Goal: Task Accomplishment & Management: Manage account settings

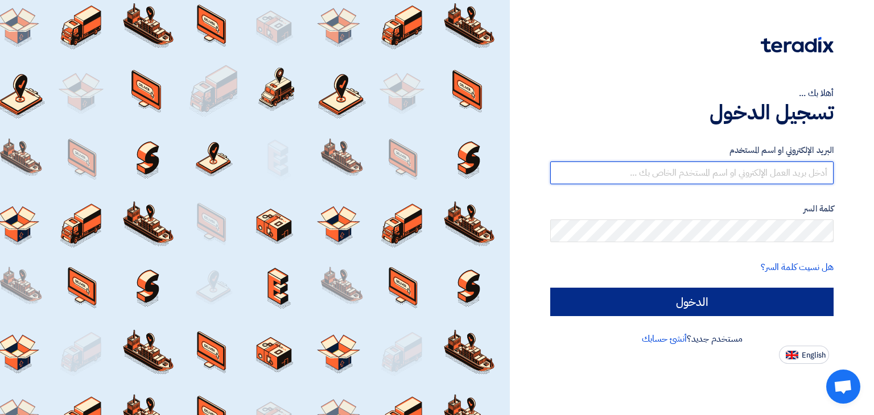
type input "[PERSON_NAME][EMAIL_ADDRESS][PERSON_NAME][DOMAIN_NAME]"
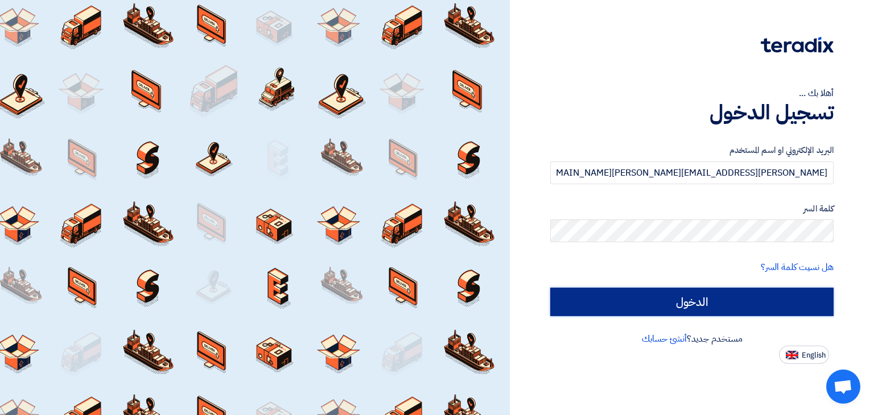
click at [668, 308] on input "الدخول" at bounding box center [691, 302] width 283 height 28
type input "Sign in"
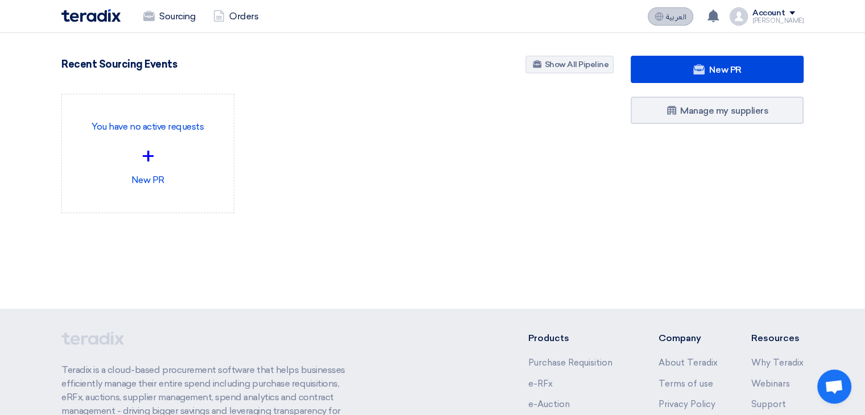
click at [686, 15] on span "العربية" at bounding box center [676, 17] width 20 height 8
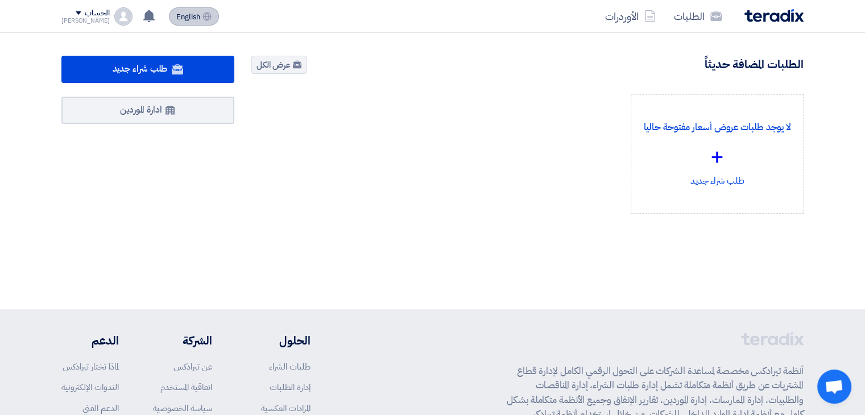
click at [187, 13] on button "English EN" at bounding box center [194, 16] width 50 height 18
